Goal: Find specific page/section

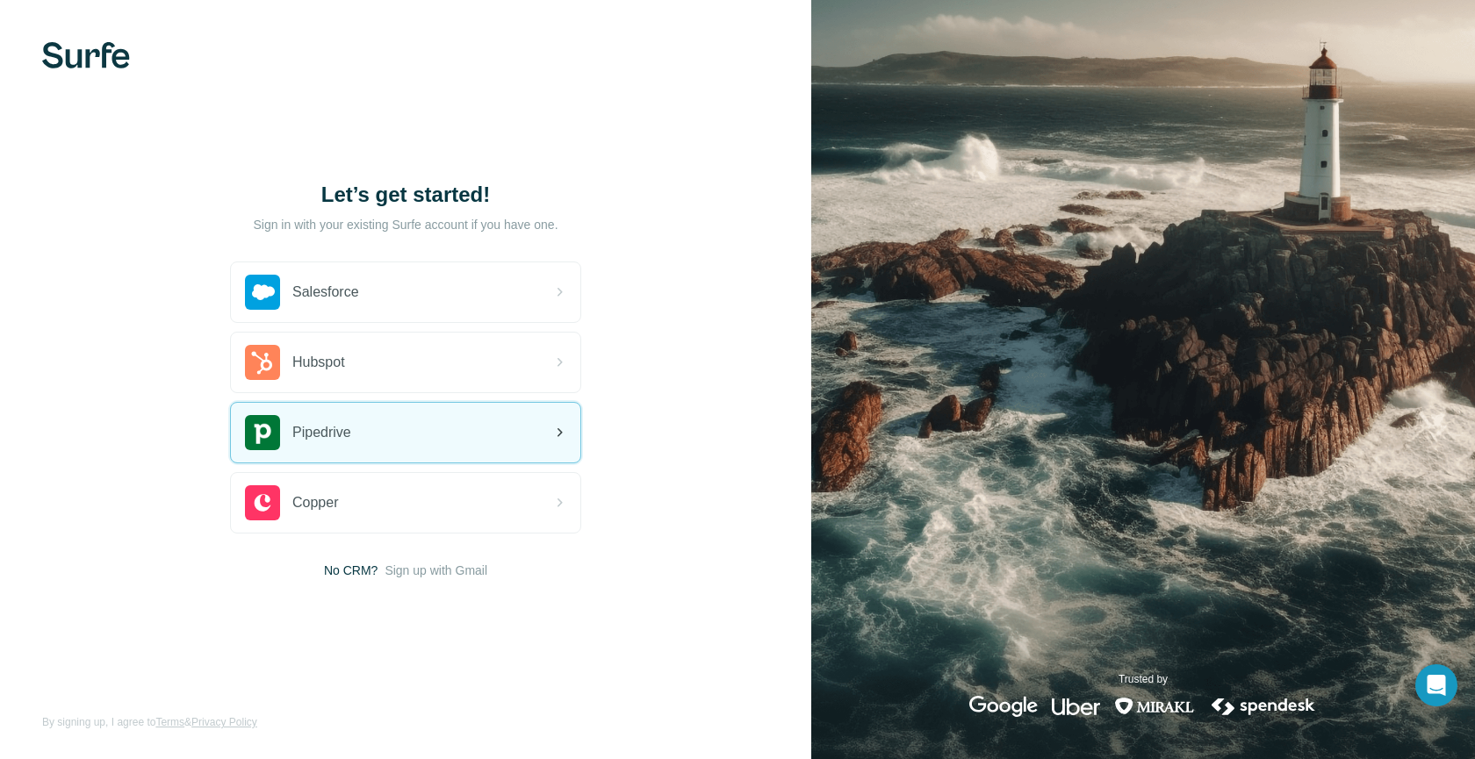
click at [411, 436] on div "Pipedrive" at bounding box center [405, 433] width 349 height 60
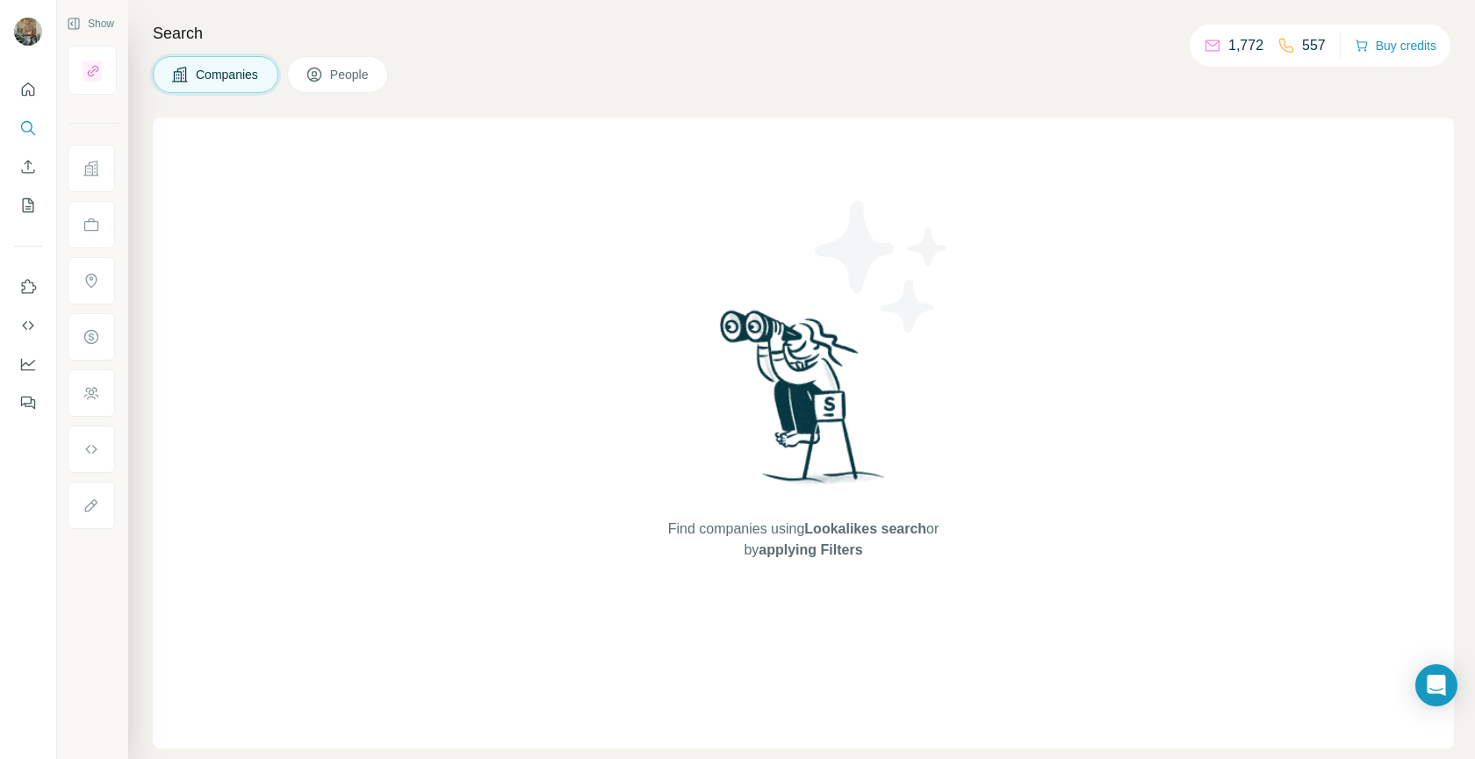
click at [342, 73] on span "People" at bounding box center [350, 75] width 40 height 18
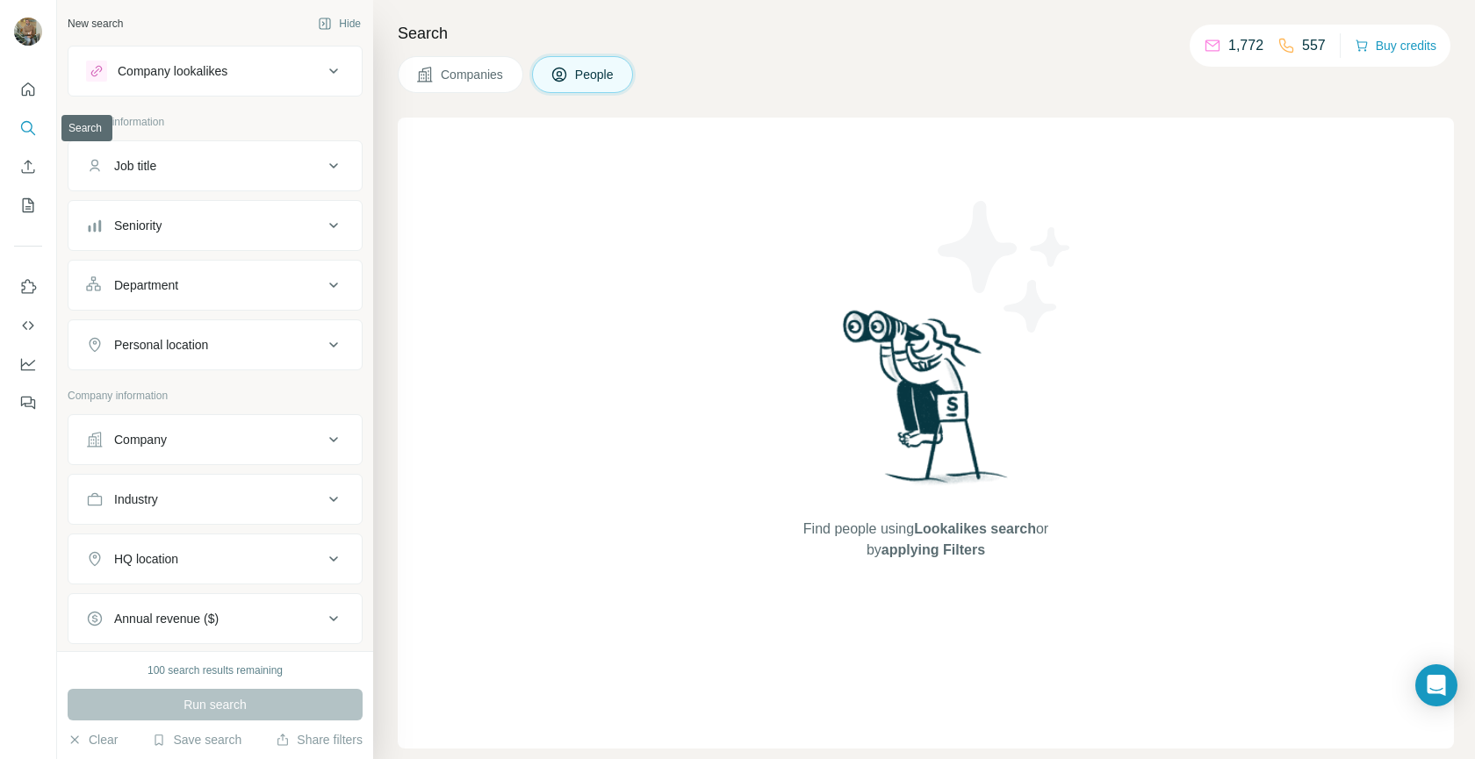
click at [22, 119] on button "Search" at bounding box center [28, 128] width 28 height 32
click at [451, 172] on div "Find people using Lookalikes search or by applying Filters" at bounding box center [926, 433] width 1056 height 631
click at [574, 70] on button "People" at bounding box center [583, 74] width 102 height 37
click at [471, 231] on div "Find people using Lookalikes search or by applying Filters" at bounding box center [926, 433] width 1056 height 631
click at [545, 70] on button "People" at bounding box center [583, 74] width 102 height 37
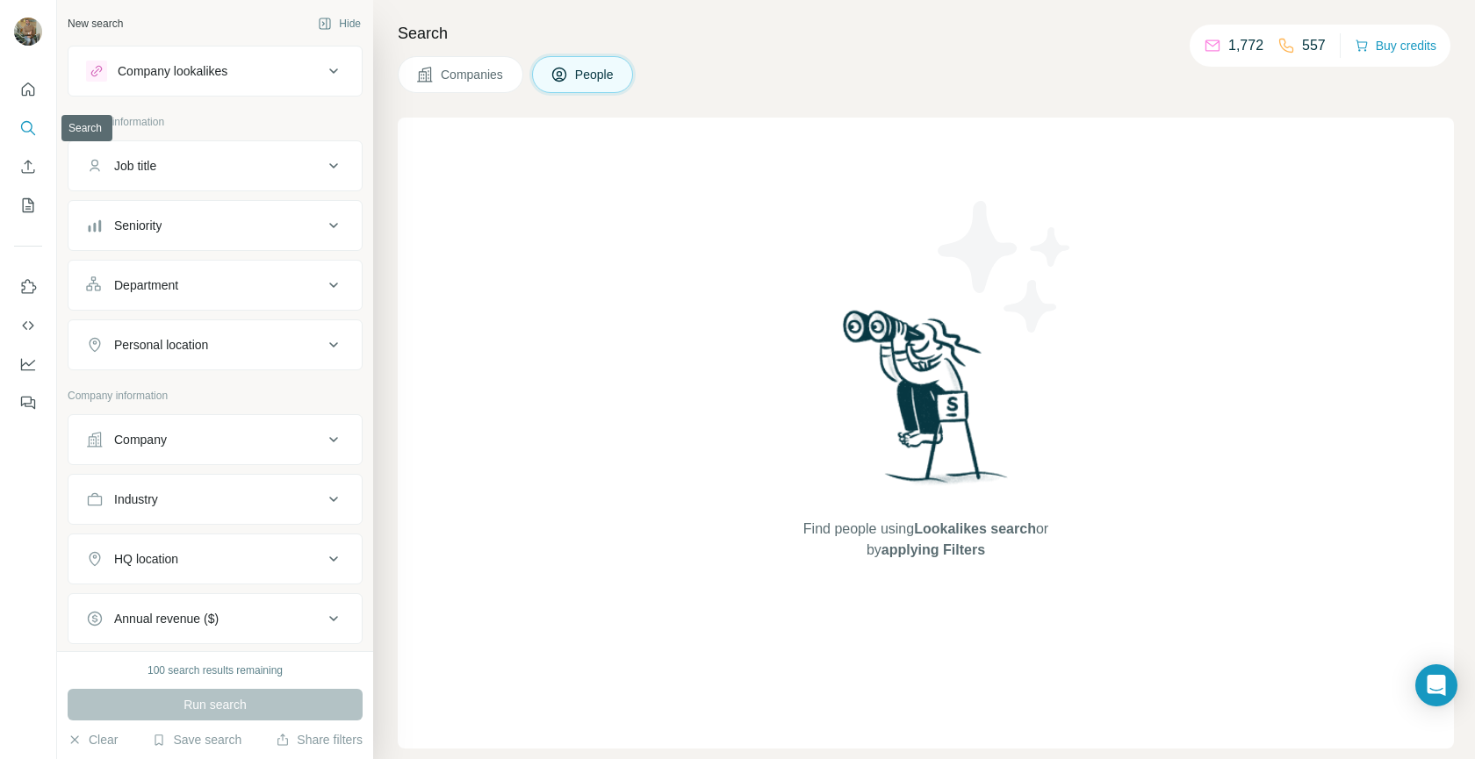
click at [31, 124] on icon "Search" at bounding box center [26, 126] width 11 height 11
